Goal: Task Accomplishment & Management: Use online tool/utility

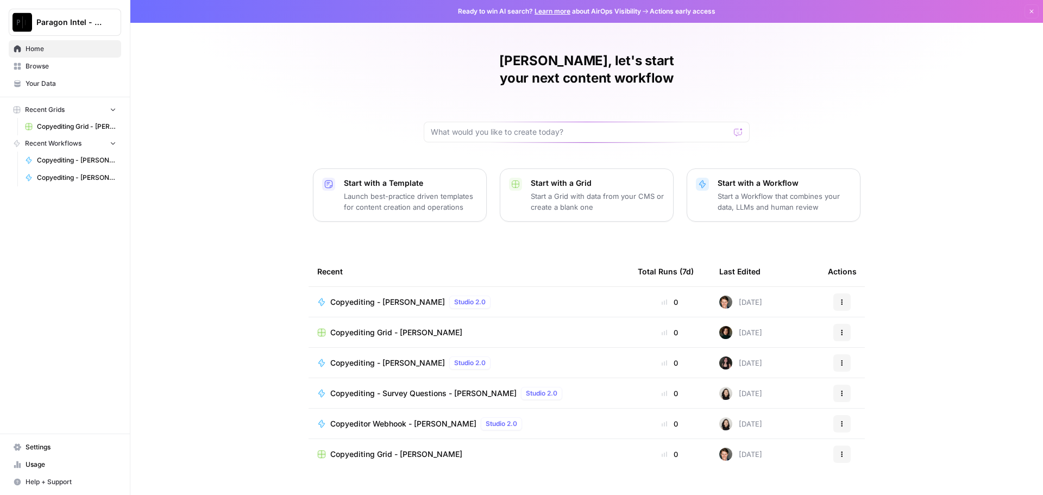
click at [61, 60] on link "Browse" at bounding box center [65, 66] width 112 height 17
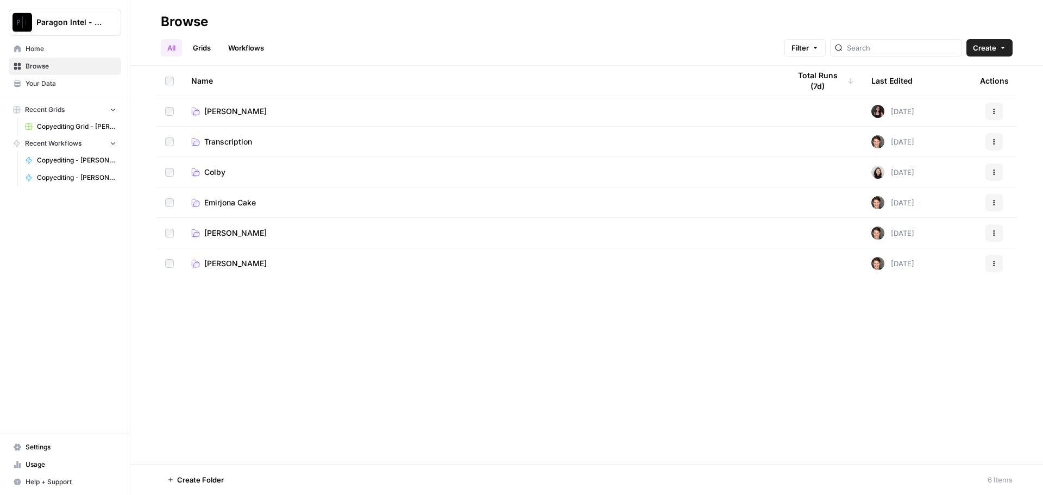
click at [246, 230] on span "[PERSON_NAME]" at bounding box center [235, 233] width 62 height 11
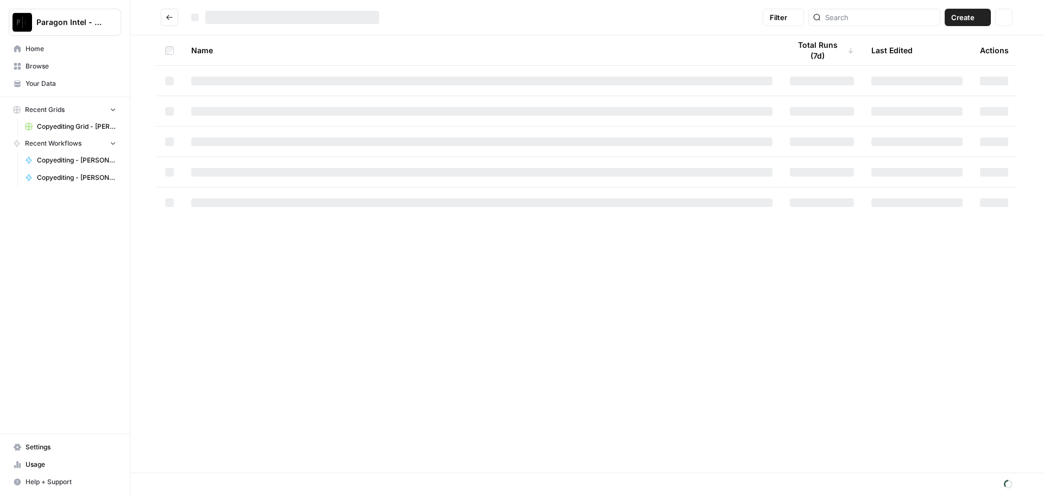
click at [246, 230] on div "Name Total Runs (7d) Last Edited Actions" at bounding box center [586, 253] width 913 height 437
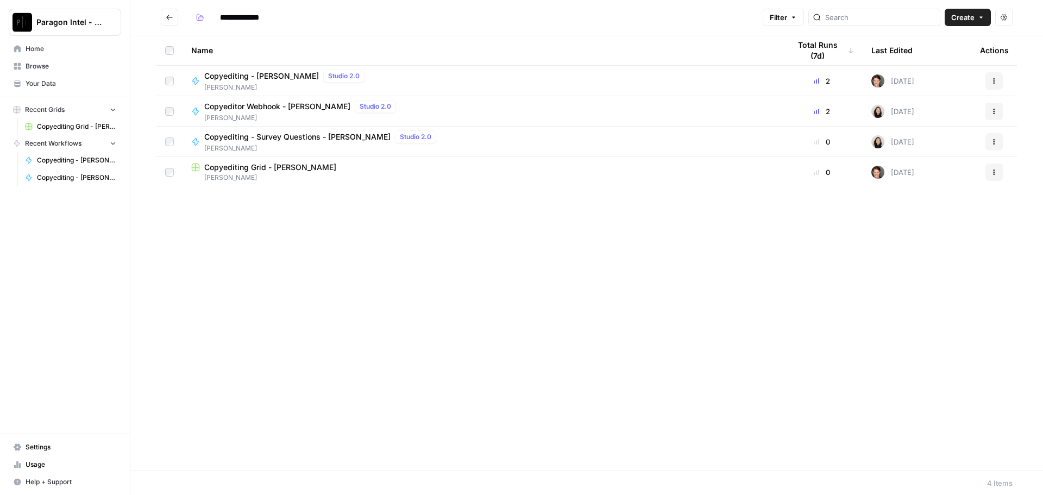
click at [254, 79] on span "Copyediting - [PERSON_NAME]" at bounding box center [261, 76] width 115 height 11
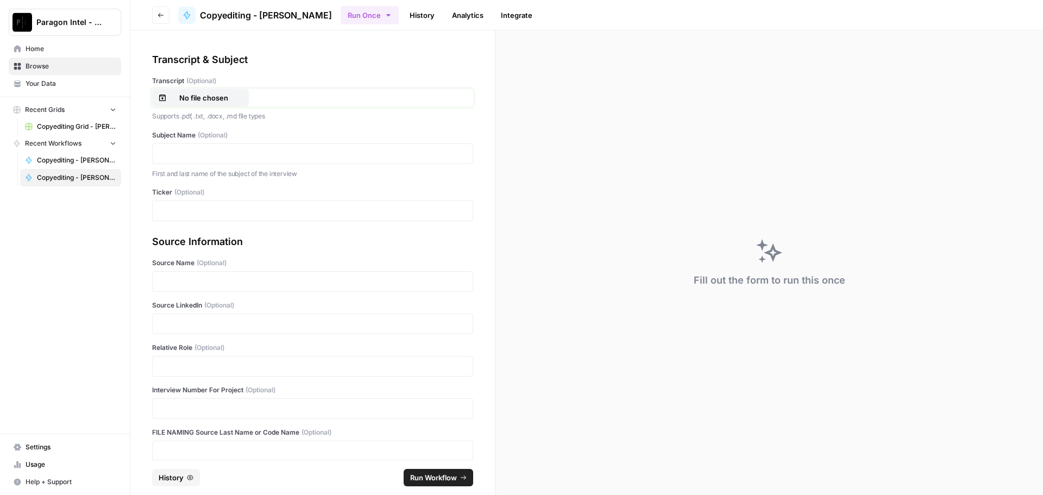
click at [229, 98] on p "No file chosen" at bounding box center [204, 97] width 70 height 11
click at [179, 160] on div at bounding box center [312, 153] width 321 height 21
click at [193, 154] on p at bounding box center [312, 153] width 307 height 11
click at [211, 326] on p at bounding box center [312, 323] width 307 height 11
click at [196, 367] on p at bounding box center [312, 366] width 307 height 11
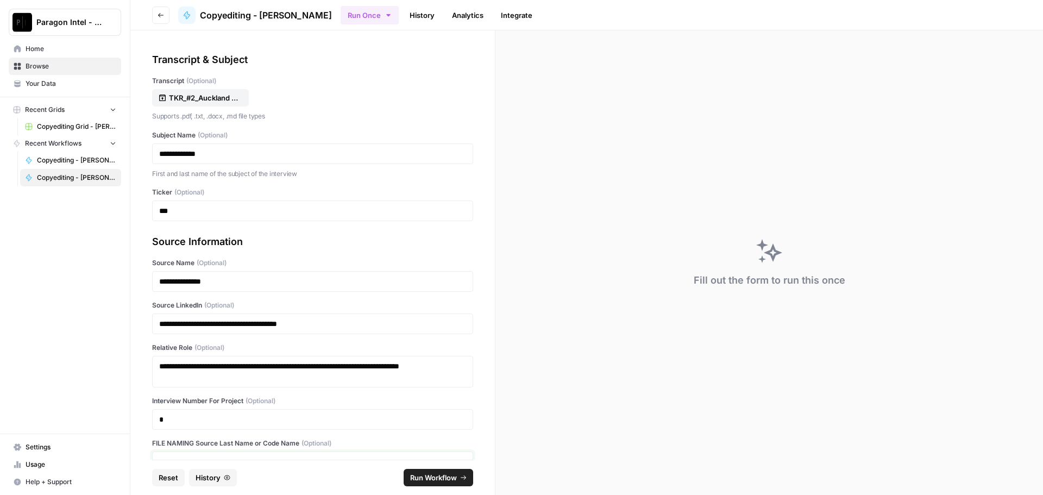
scroll to position [7, 0]
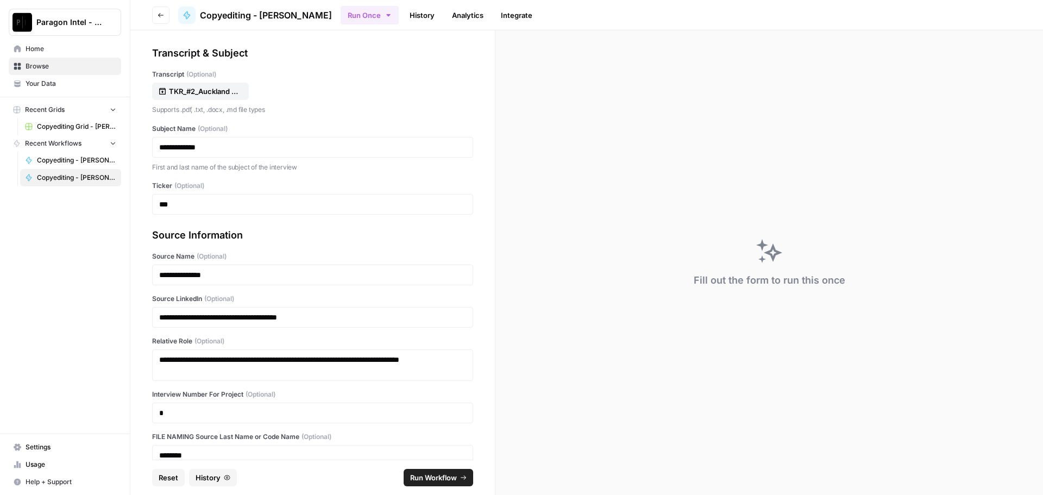
drag, startPoint x: 438, startPoint y: 480, endPoint x: 287, endPoint y: 416, distance: 164.0
click at [436, 477] on span "Run Workflow" at bounding box center [433, 477] width 47 height 11
